Goal: Information Seeking & Learning: Learn about a topic

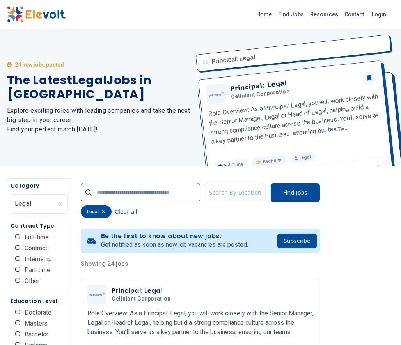
scroll to position [5, 0]
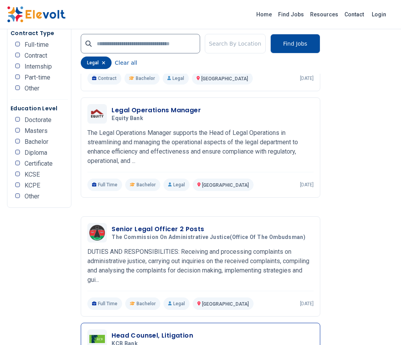
scroll to position [1403, 0]
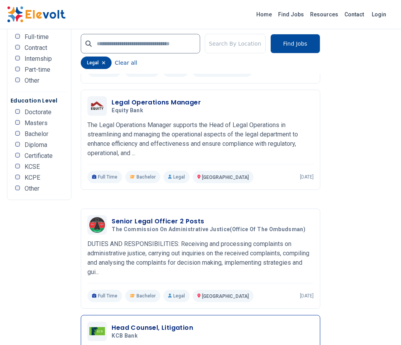
click at [149, 323] on h3 "Head Counsel, Litigation" at bounding box center [151, 327] width 81 height 9
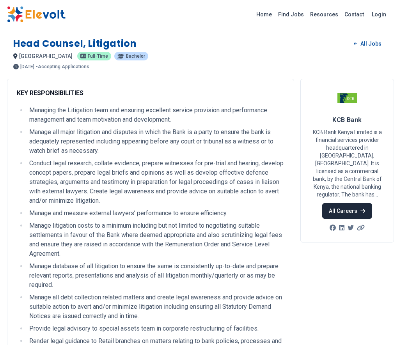
click at [342, 203] on link "All Careers" at bounding box center [347, 211] width 50 height 16
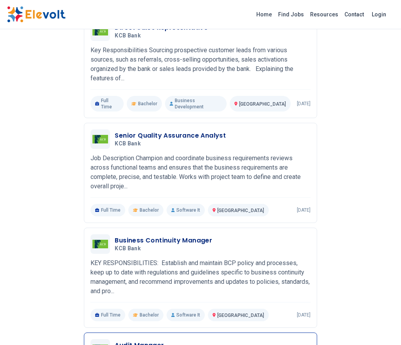
scroll to position [780, 0]
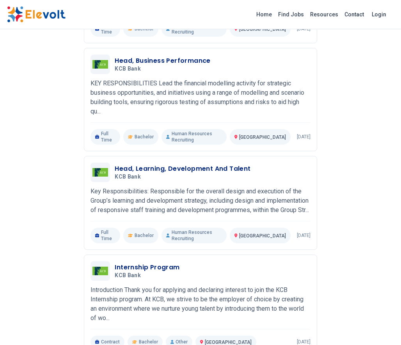
scroll to position [390, 0]
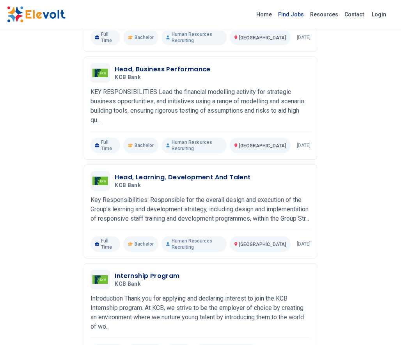
click at [307, 15] on link "Find Jobs" at bounding box center [291, 14] width 32 height 12
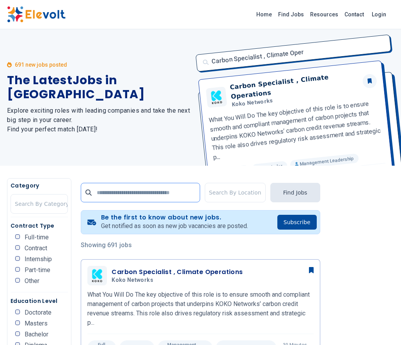
click at [161, 187] on input "text" at bounding box center [140, 192] width 119 height 19
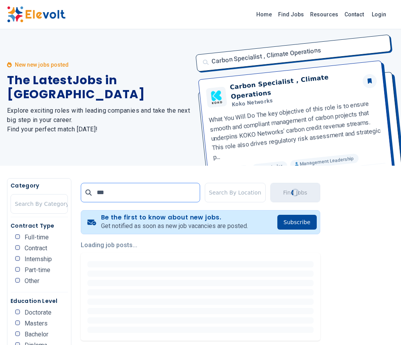
type input "***"
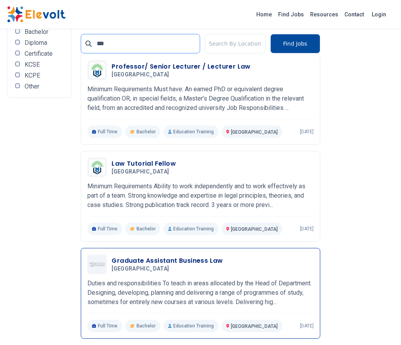
scroll to position [390, 0]
